Goal: Register for event/course

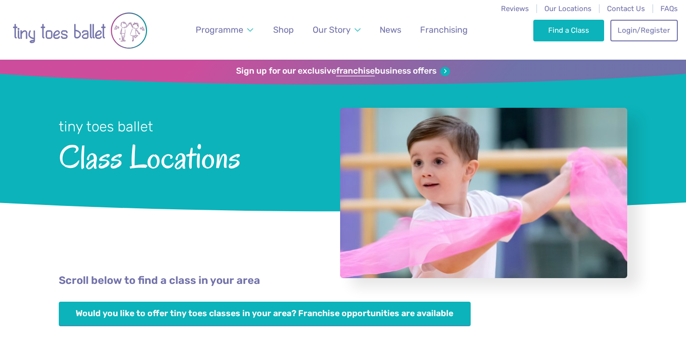
scroll to position [429, 0]
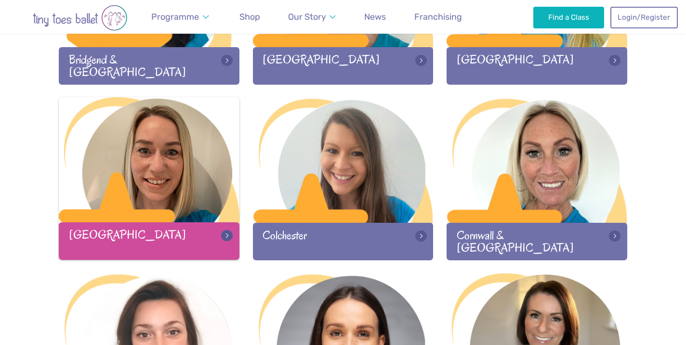
click at [182, 207] on div at bounding box center [149, 160] width 181 height 127
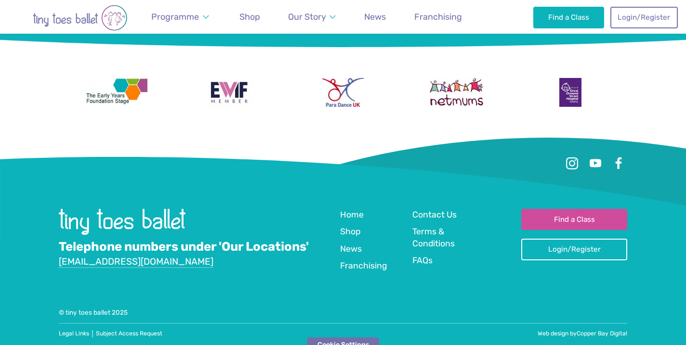
scroll to position [1749, 0]
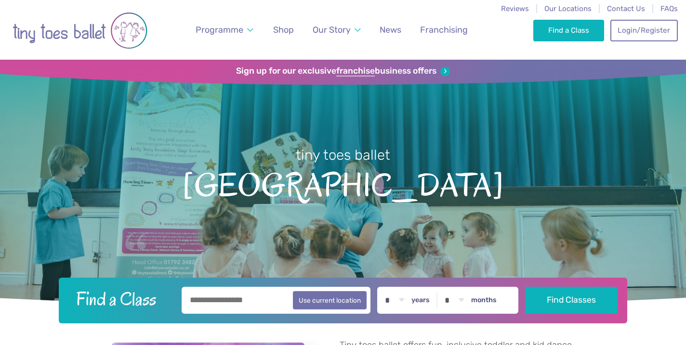
scroll to position [419, 0]
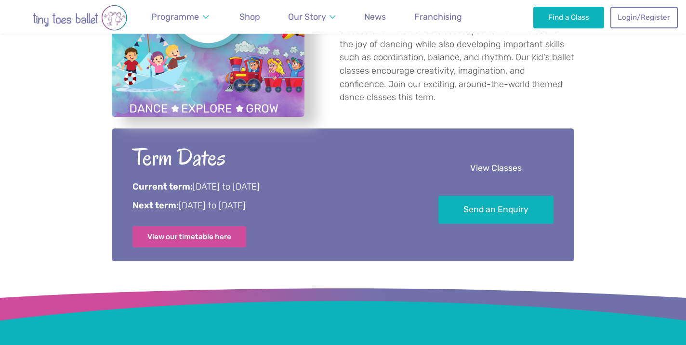
click at [470, 176] on link "View Classes" at bounding box center [495, 169] width 115 height 28
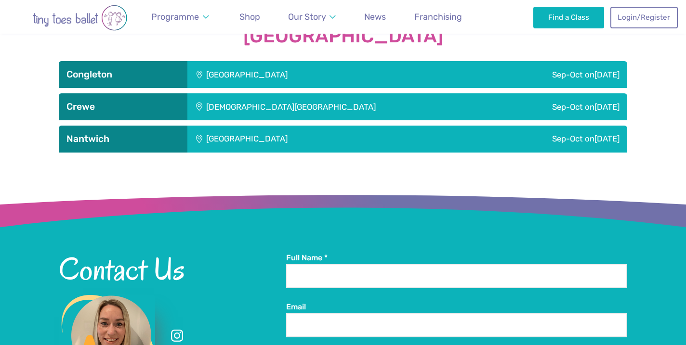
click at [319, 68] on div "Astbury Village Hall" at bounding box center [311, 74] width 249 height 27
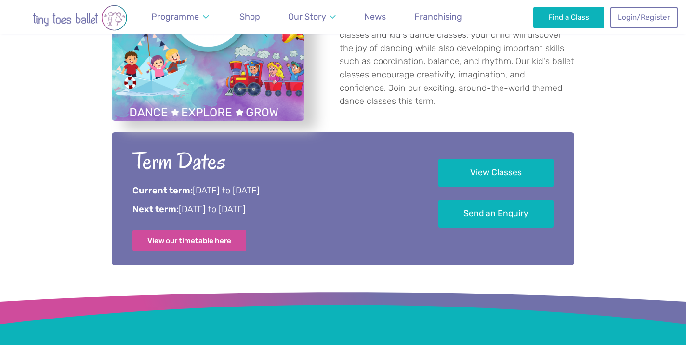
scroll to position [370, 0]
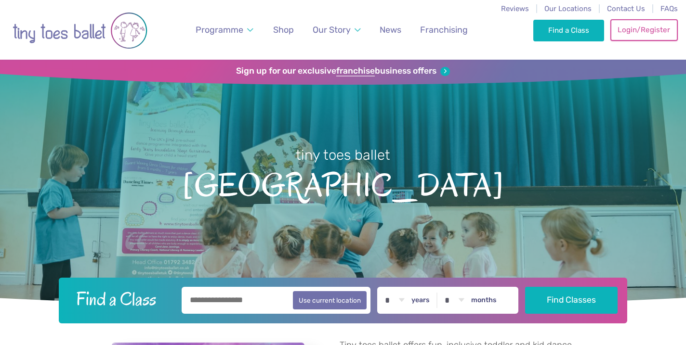
click at [631, 23] on link "Login/Register" at bounding box center [643, 29] width 67 height 21
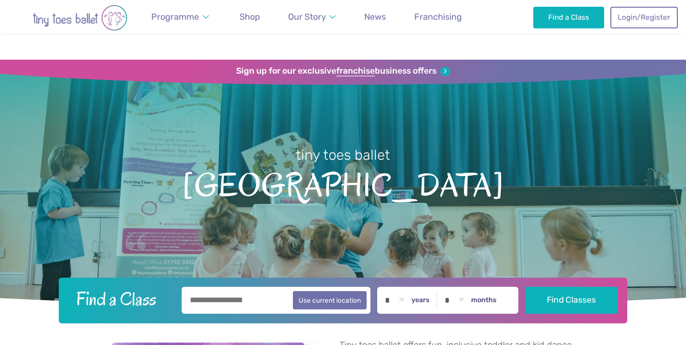
scroll to position [1711, 0]
